Goal: Transaction & Acquisition: Purchase product/service

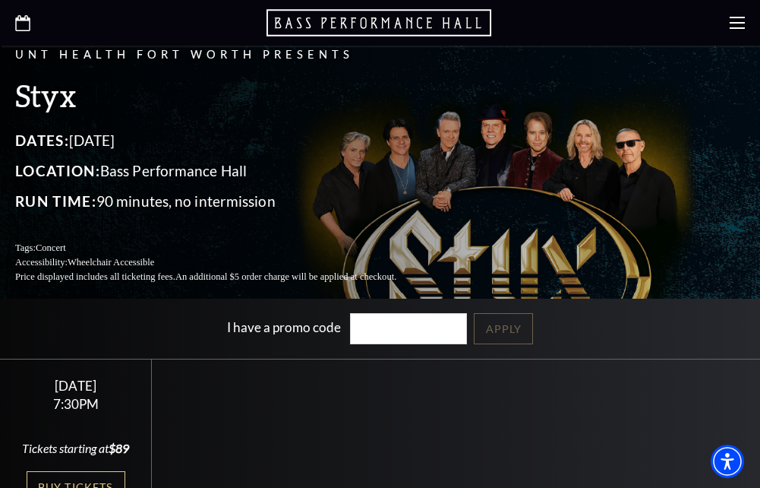
scroll to position [304, 0]
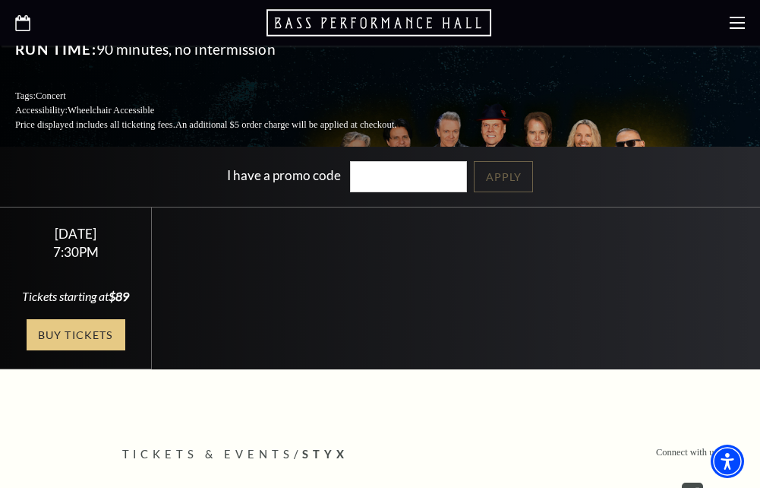
click at [64, 350] on link "Buy Tickets" at bounding box center [76, 334] width 99 height 31
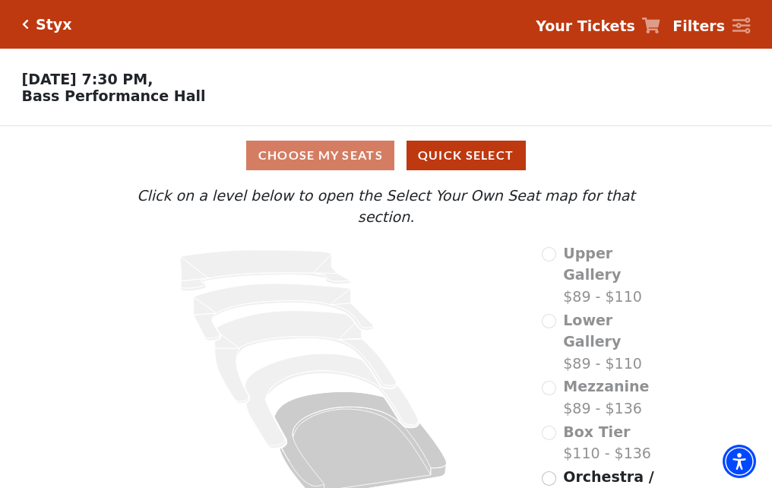
click at [548, 248] on div "Upper Gallery $89 - $110" at bounding box center [603, 274] width 123 height 65
click at [547, 245] on div "Upper Gallery $89 - $110" at bounding box center [603, 274] width 123 height 65
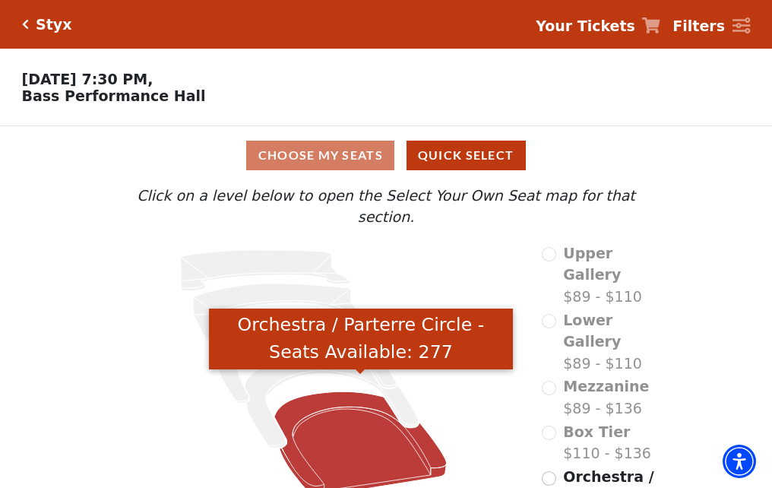
click at [303, 400] on icon "Orchestra / Parterre Circle - Seats Available: 277" at bounding box center [360, 443] width 172 height 104
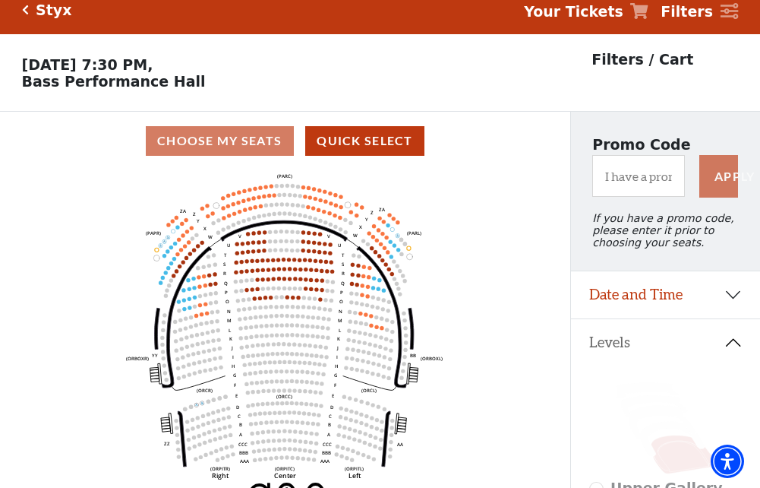
scroll to position [71, 0]
